Goal: Task Accomplishment & Management: Complete application form

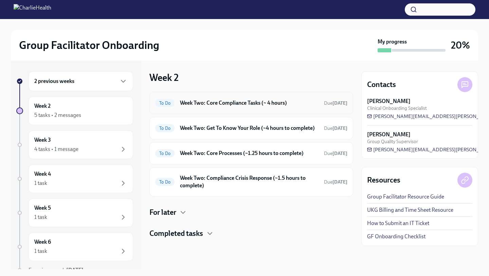
click at [207, 102] on h6 "Week Two: Core Compliance Tasks (~ 4 hours)" at bounding box center [249, 102] width 138 height 7
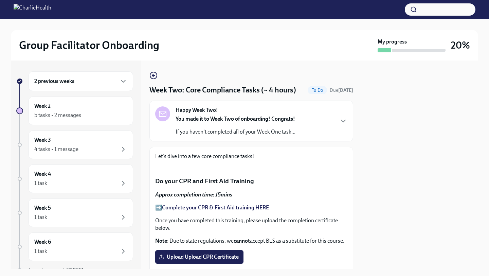
click at [197, 108] on strong "Happy Week Two!" at bounding box center [196, 109] width 42 height 7
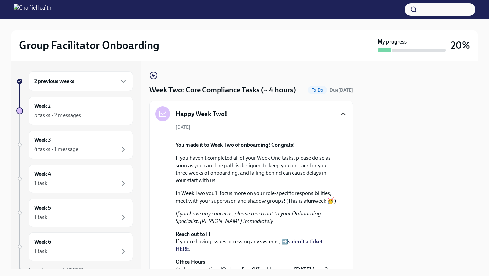
click at [340, 114] on icon "button" at bounding box center [343, 114] width 8 height 8
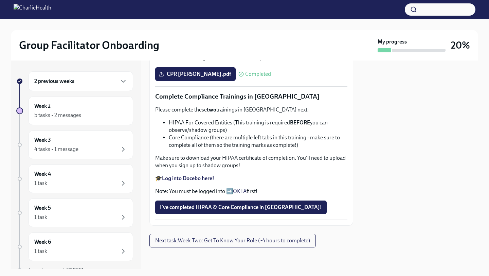
scroll to position [375, 0]
click at [206, 204] on span "I've completed HIPAA & Core Compliance in [GEOGRAPHIC_DATA]!" at bounding box center [241, 207] width 162 height 7
click at [227, 77] on span "Upload Upload CPR Certificate" at bounding box center [199, 74] width 79 height 7
click at [0, 0] on input "Upload Upload CPR Certificate" at bounding box center [0, 0] width 0 height 0
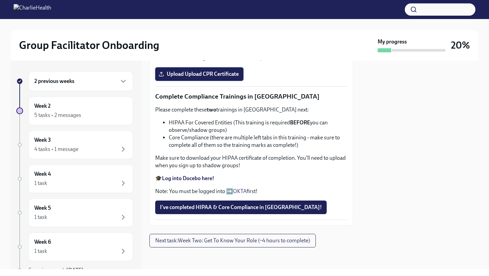
click at [203, 77] on span "Upload Upload CPR Certificate" at bounding box center [199, 74] width 79 height 7
click at [0, 0] on input "Upload Upload CPR Certificate" at bounding box center [0, 0] width 0 height 0
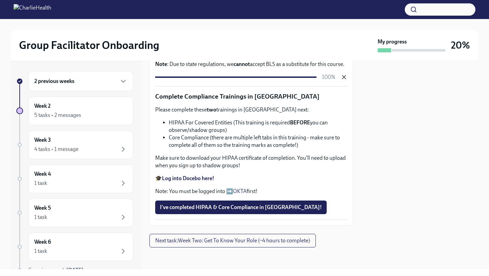
click at [345, 80] on icon "button" at bounding box center [343, 77] width 7 height 7
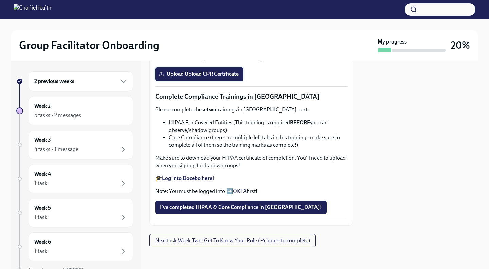
click at [214, 77] on span "Upload Upload CPR Certificate" at bounding box center [199, 74] width 79 height 7
click at [0, 0] on input "Upload Upload CPR Certificate" at bounding box center [0, 0] width 0 height 0
click at [186, 77] on span "Upload Upload CPR Certificate" at bounding box center [199, 74] width 79 height 7
click at [0, 0] on input "Upload Upload CPR Certificate" at bounding box center [0, 0] width 0 height 0
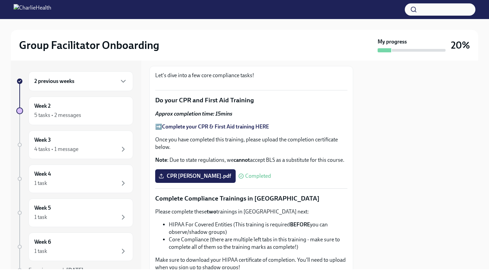
scroll to position [0, 0]
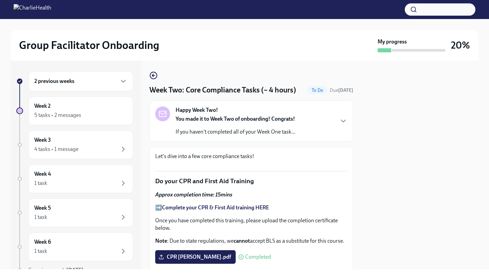
click at [258, 115] on div "Happy Week Two! You made it to Week Two of onboarding! Congrats! If you haven't…" at bounding box center [235, 120] width 120 height 29
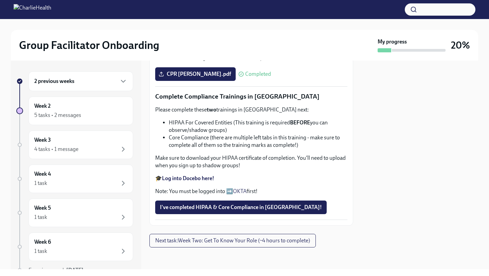
scroll to position [600, 0]
click at [195, 176] on strong "Log into Docebo here!" at bounding box center [188, 178] width 52 height 6
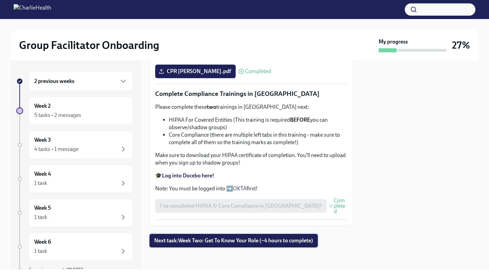
click at [211, 243] on span "Next task : Week Two: Get To Know Your Role (~4 hours to complete)" at bounding box center [233, 240] width 159 height 7
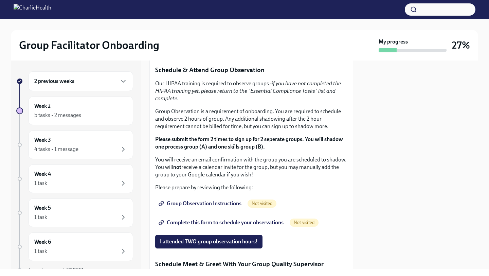
scroll to position [343, 0]
